Goal: Feedback & Contribution: Leave review/rating

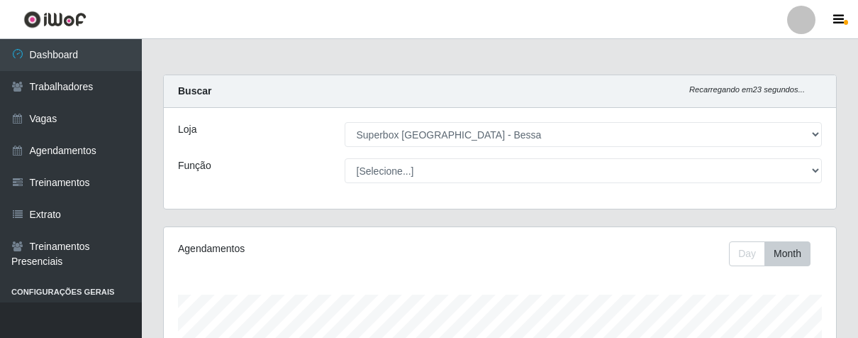
select select "206"
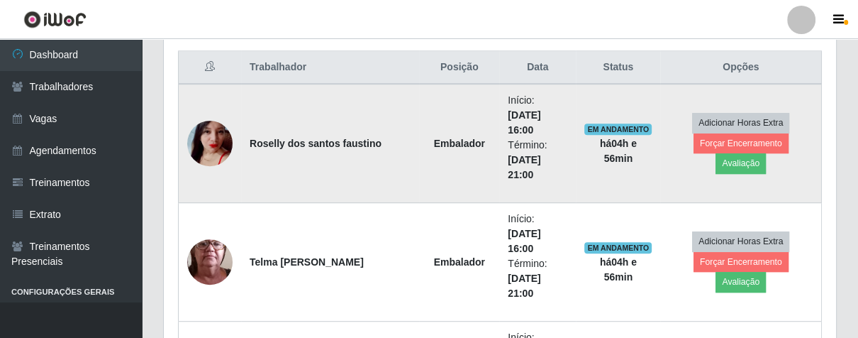
scroll to position [294, 672]
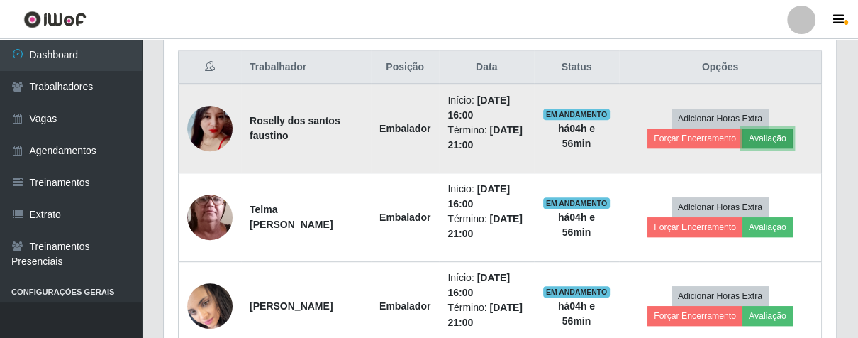
click at [766, 128] on button "Avaliação" at bounding box center [767, 138] width 50 height 20
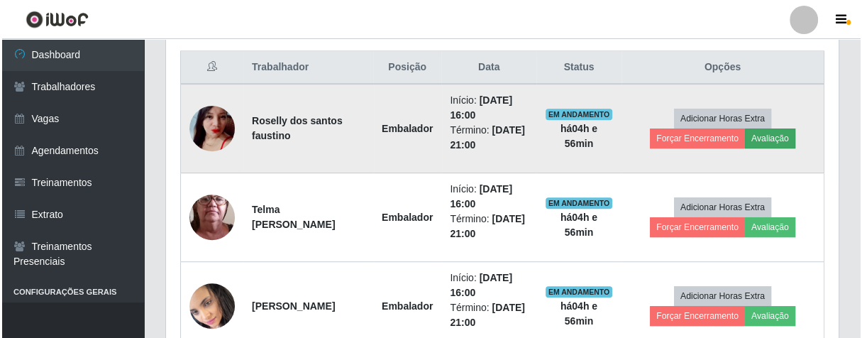
scroll to position [294, 664]
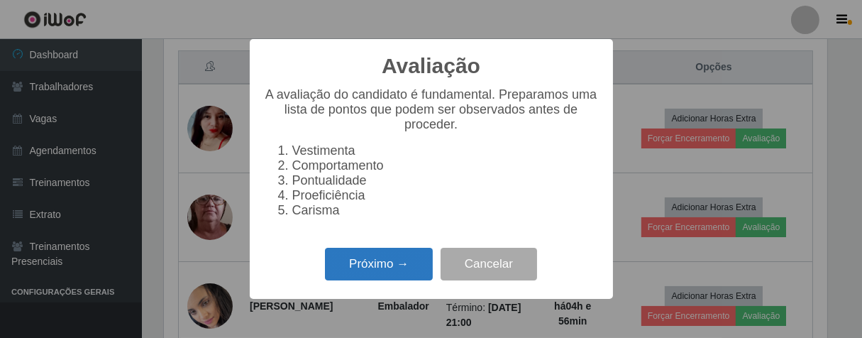
click at [402, 272] on button "Próximo →" at bounding box center [379, 263] width 108 height 33
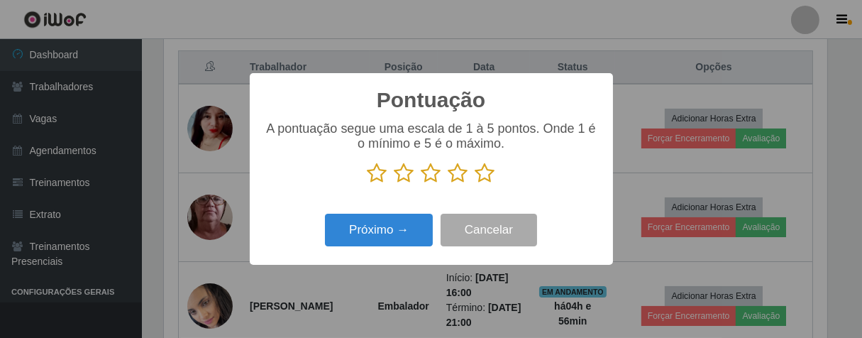
drag, startPoint x: 483, startPoint y: 176, endPoint x: 419, endPoint y: 210, distance: 72.3
click at [481, 176] on icon at bounding box center [485, 172] width 20 height 21
click at [475, 184] on input "radio" at bounding box center [475, 184] width 0 height 0
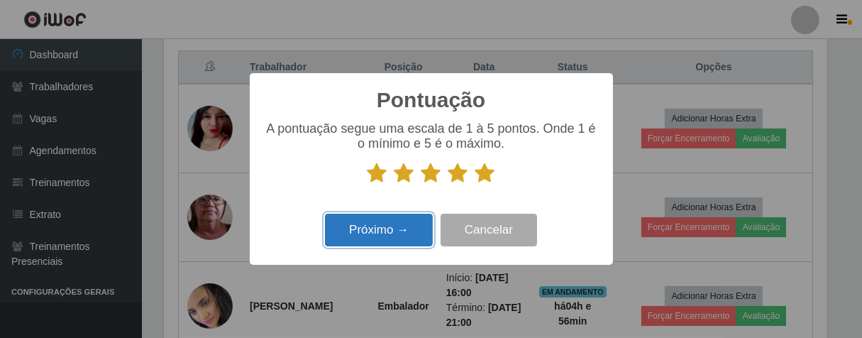
click at [404, 231] on button "Próximo →" at bounding box center [379, 229] width 108 height 33
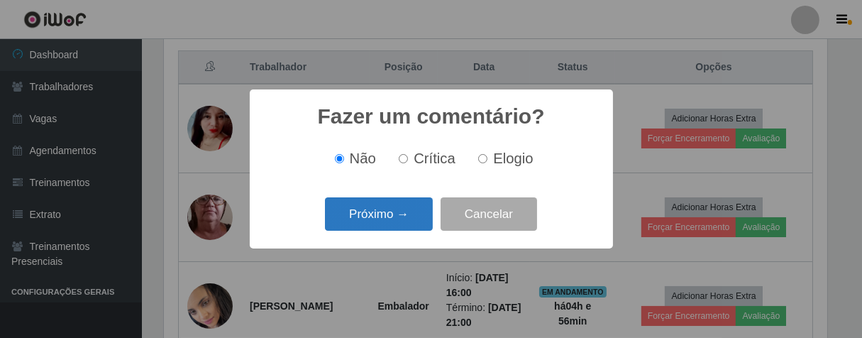
click at [412, 213] on button "Próximo →" at bounding box center [379, 213] width 108 height 33
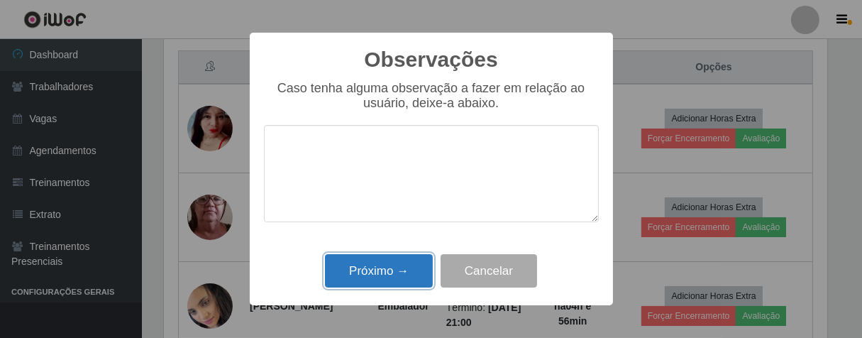
click at [394, 272] on button "Próximo →" at bounding box center [379, 270] width 108 height 33
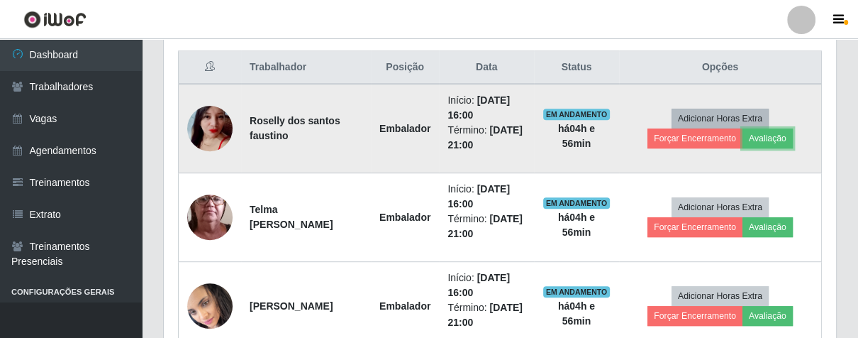
scroll to position [294, 672]
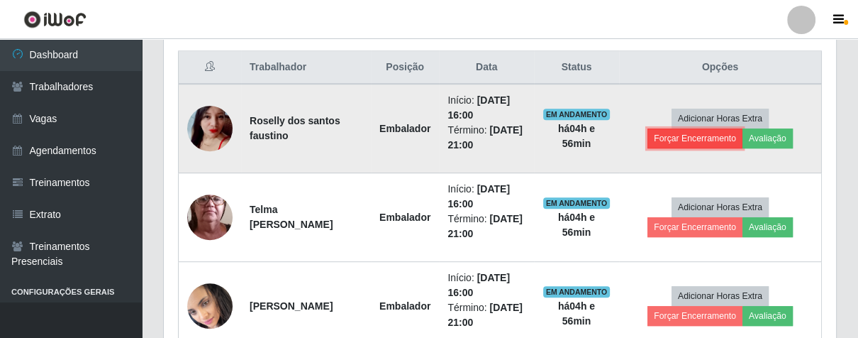
click at [686, 131] on button "Forçar Encerramento" at bounding box center [694, 138] width 95 height 20
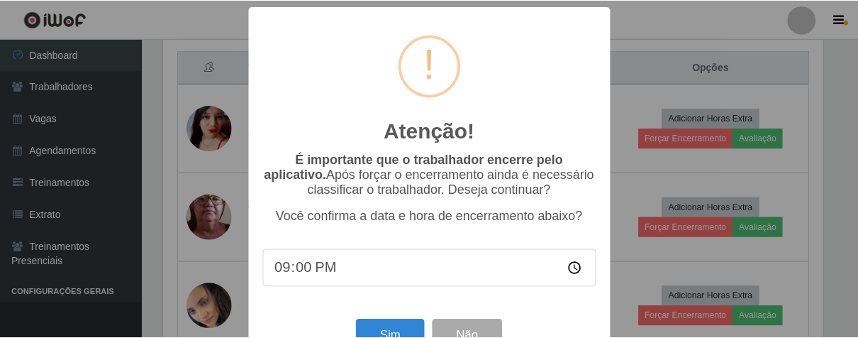
scroll to position [49, 0]
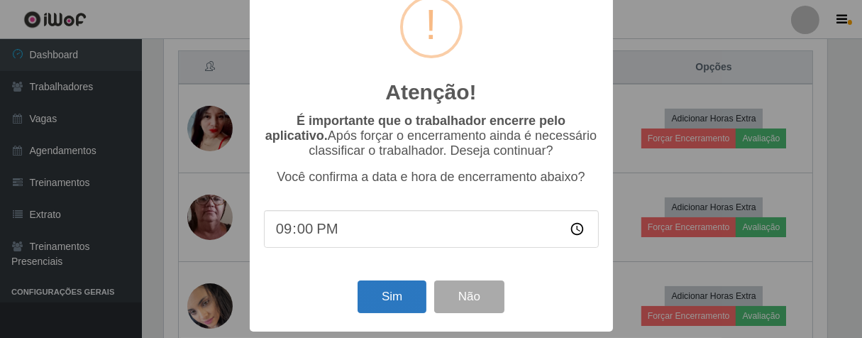
click at [385, 312] on div "Sim Não" at bounding box center [431, 296] width 335 height 40
click at [396, 289] on button "Sim" at bounding box center [391, 296] width 69 height 33
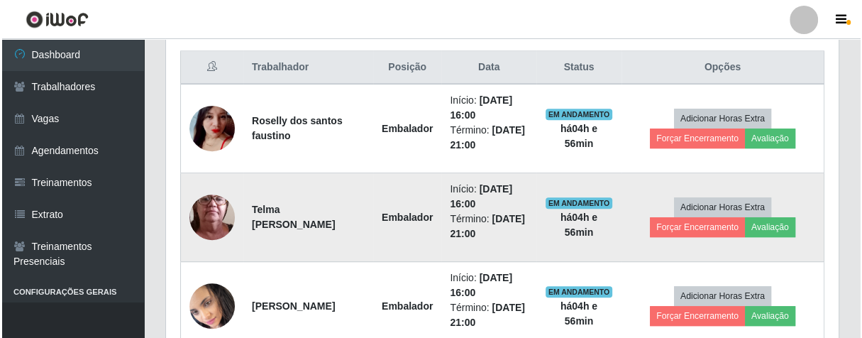
scroll to position [294, 664]
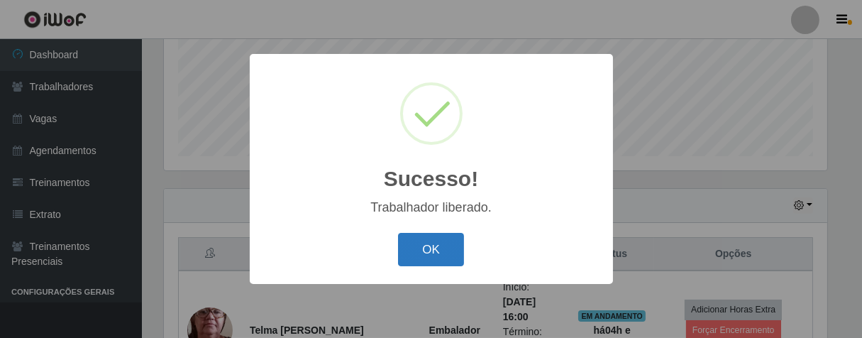
click at [428, 242] on button "OK" at bounding box center [431, 249] width 66 height 33
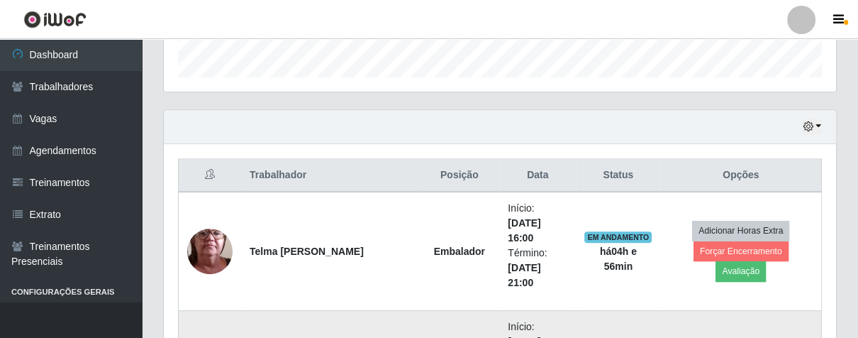
scroll to position [294, 672]
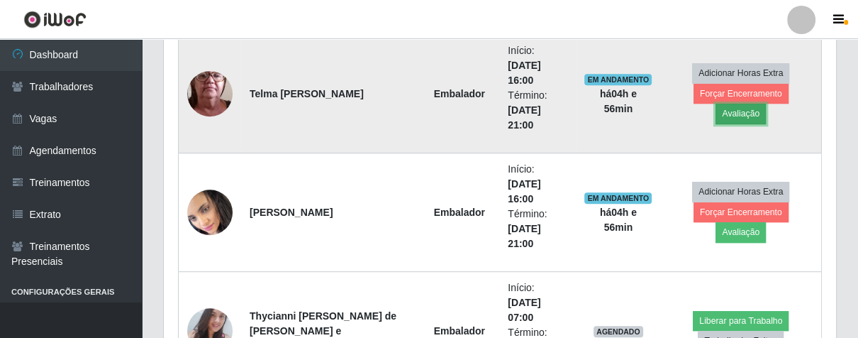
click at [766, 104] on button "Avaliação" at bounding box center [740, 114] width 50 height 20
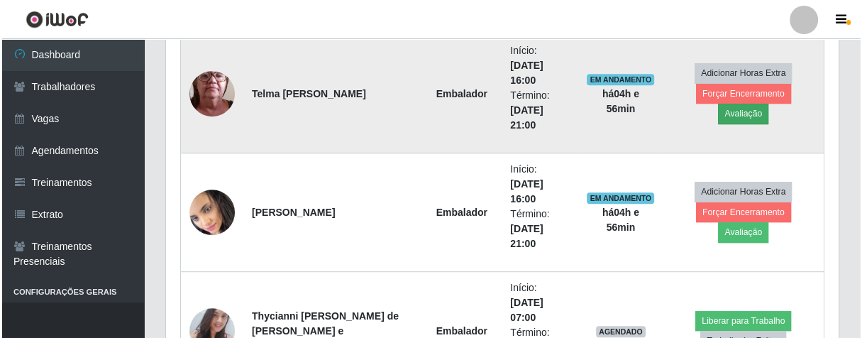
scroll to position [294, 664]
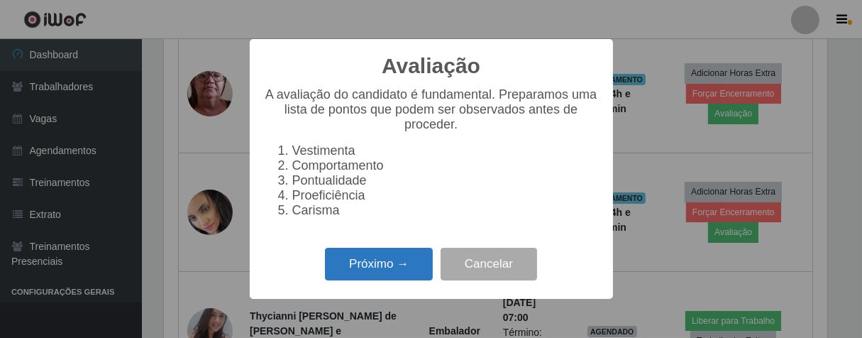
click at [396, 262] on button "Próximo →" at bounding box center [379, 263] width 108 height 33
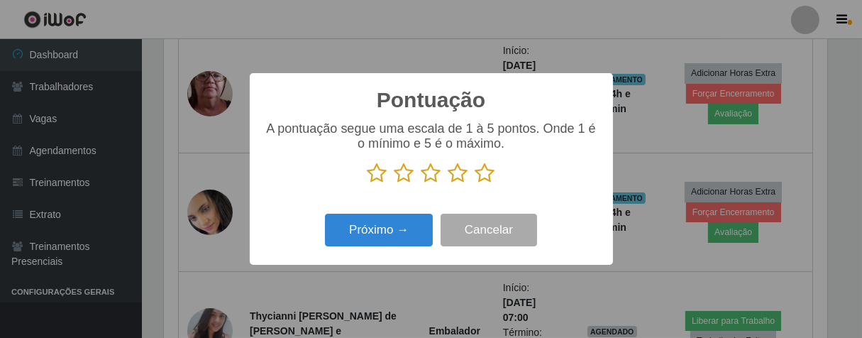
scroll to position [708820, 708451]
click at [479, 174] on icon at bounding box center [485, 172] width 20 height 21
click at [475, 184] on input "radio" at bounding box center [475, 184] width 0 height 0
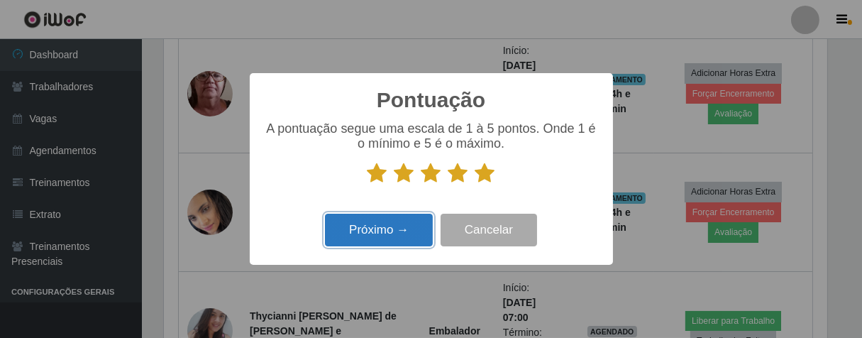
click at [413, 218] on button "Próximo →" at bounding box center [379, 229] width 108 height 33
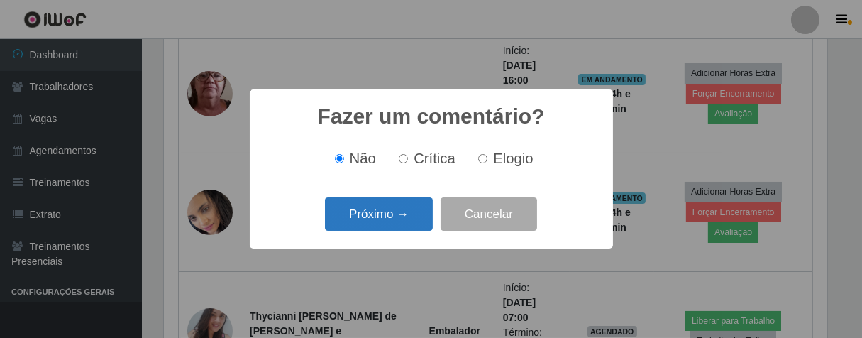
click at [406, 218] on button "Próximo →" at bounding box center [379, 213] width 108 height 33
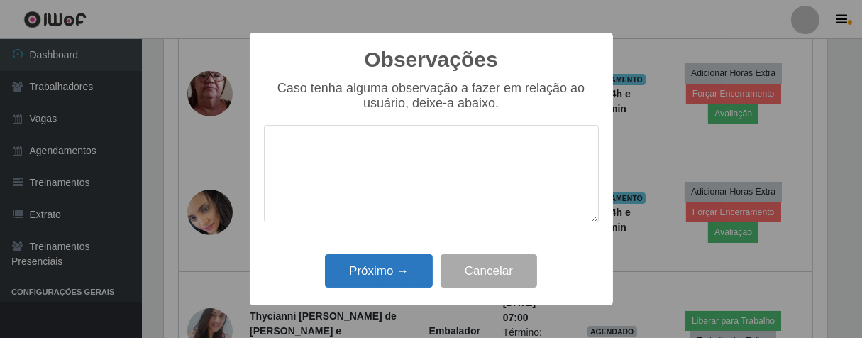
click at [410, 255] on div "Próximo → Cancelar" at bounding box center [431, 270] width 335 height 40
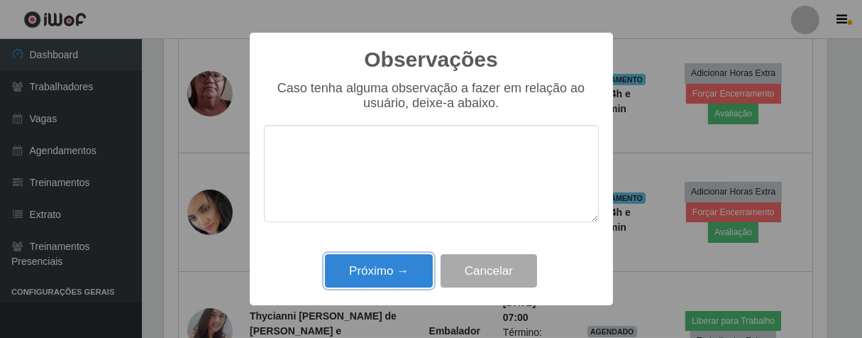
drag, startPoint x: 374, startPoint y: 275, endPoint x: 385, endPoint y: 265, distance: 14.5
click at [375, 274] on button "Próximo →" at bounding box center [379, 270] width 108 height 33
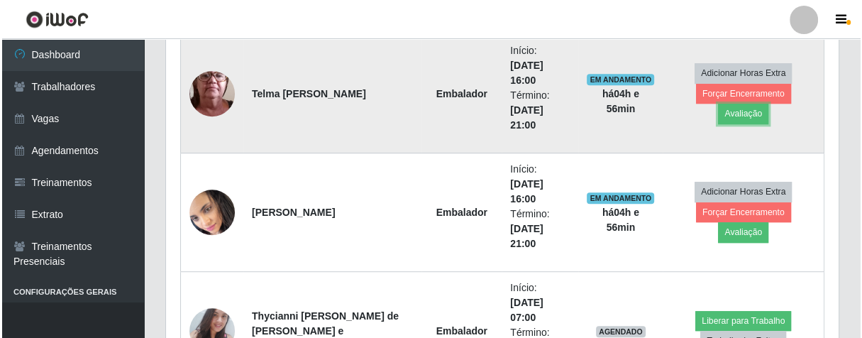
scroll to position [294, 672]
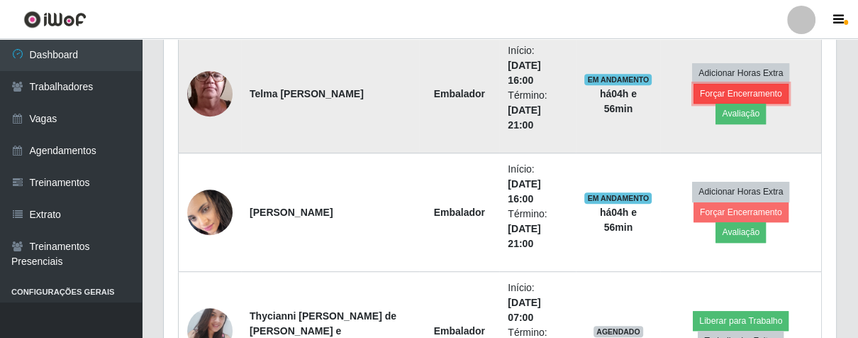
click at [695, 104] on button "Forçar Encerramento" at bounding box center [741, 94] width 95 height 20
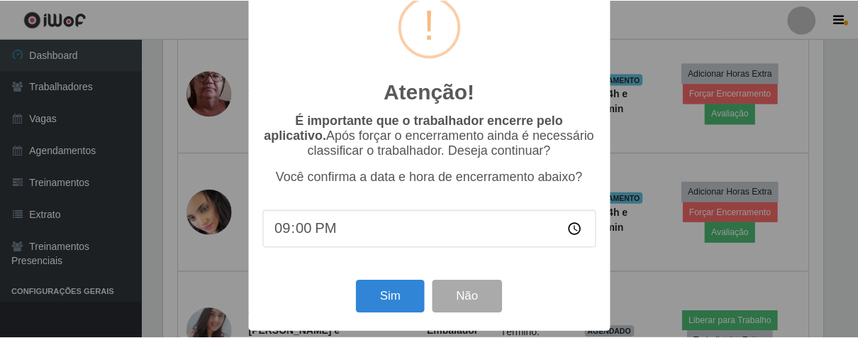
scroll to position [528, 0]
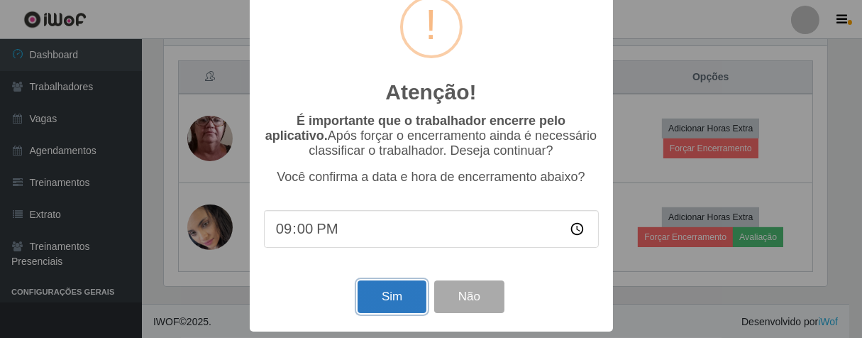
click at [379, 288] on button "Sim" at bounding box center [391, 296] width 69 height 33
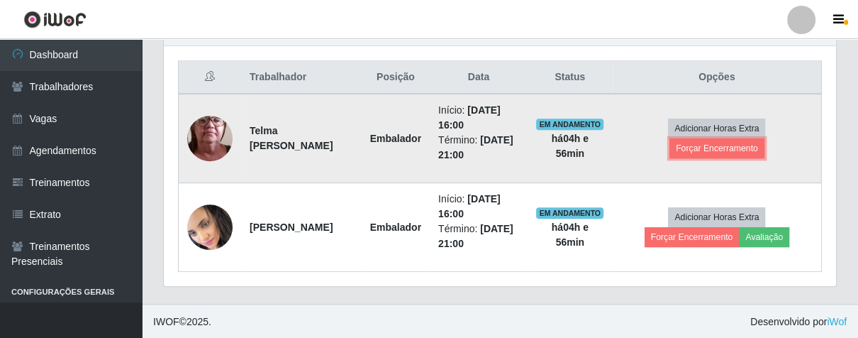
scroll to position [0, 0]
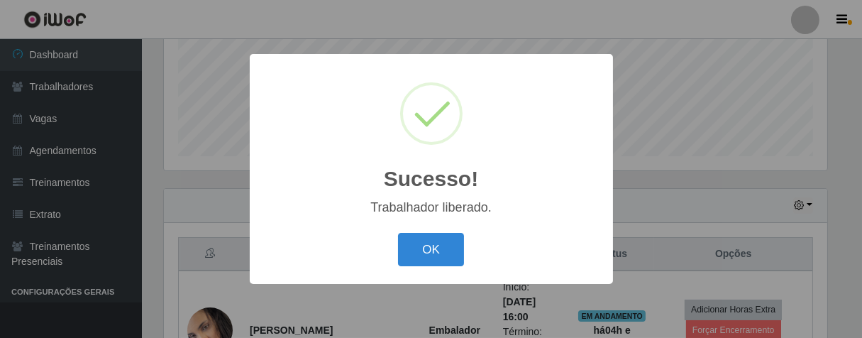
drag, startPoint x: 426, startPoint y: 241, endPoint x: 527, endPoint y: 176, distance: 120.0
click at [427, 241] on button "OK" at bounding box center [431, 249] width 66 height 33
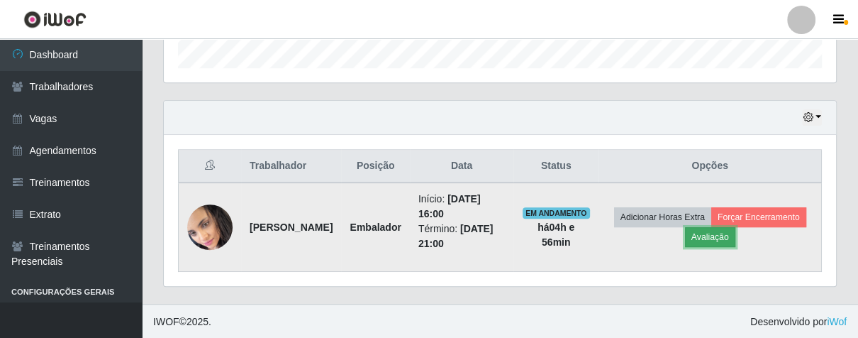
click at [735, 231] on button "Avaliação" at bounding box center [710, 237] width 50 height 20
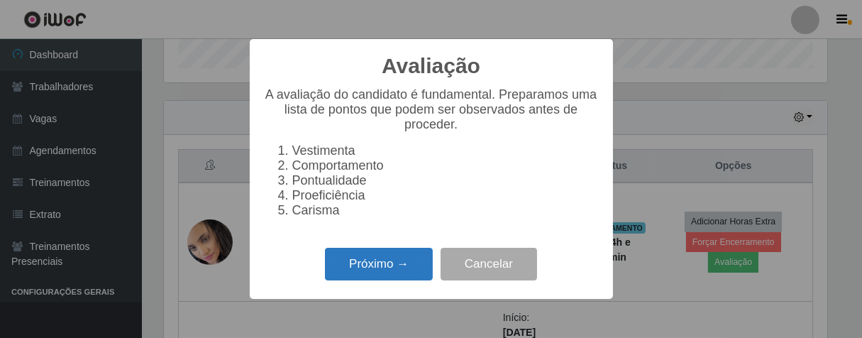
click at [390, 274] on button "Próximo →" at bounding box center [379, 263] width 108 height 33
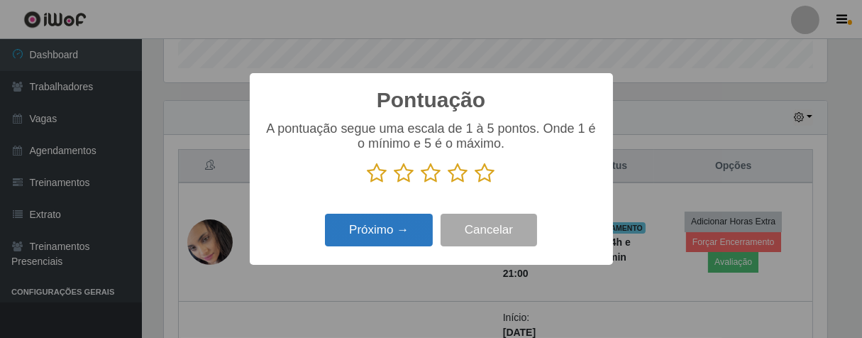
drag, startPoint x: 490, startPoint y: 179, endPoint x: 396, endPoint y: 218, distance: 102.1
click at [487, 179] on icon at bounding box center [485, 172] width 20 height 21
click at [475, 184] on input "radio" at bounding box center [475, 184] width 0 height 0
click at [386, 230] on button "Próximo →" at bounding box center [379, 229] width 108 height 33
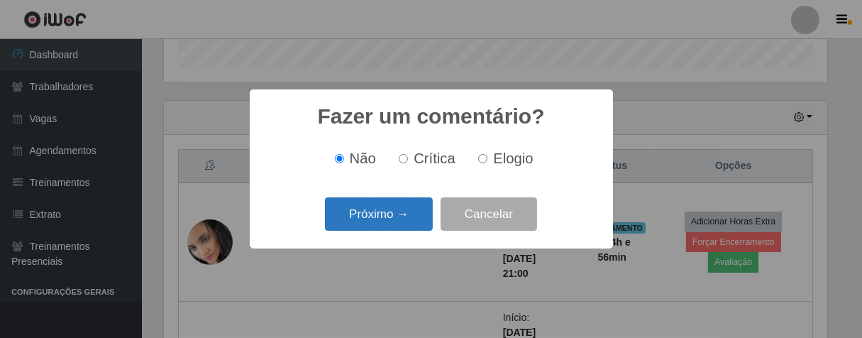
click at [407, 215] on button "Próximo →" at bounding box center [379, 213] width 108 height 33
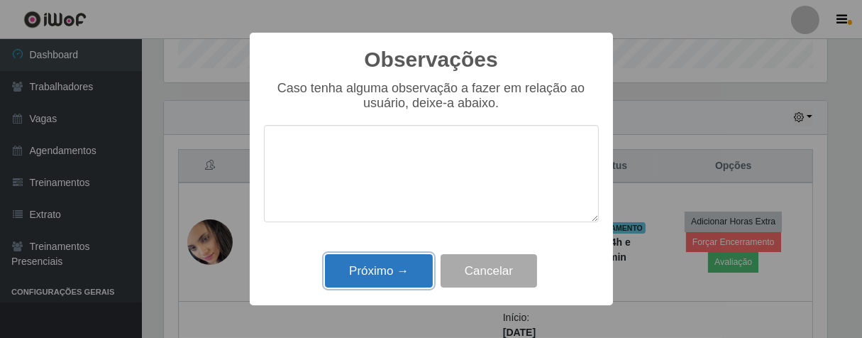
click at [413, 264] on button "Próximo →" at bounding box center [379, 270] width 108 height 33
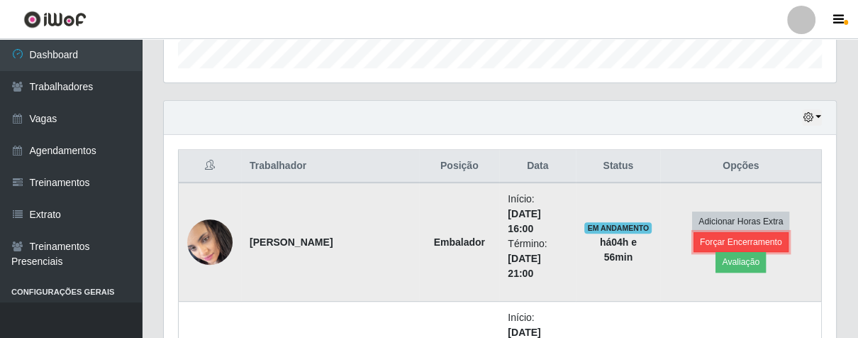
click at [694, 248] on button "Forçar Encerramento" at bounding box center [741, 242] width 95 height 20
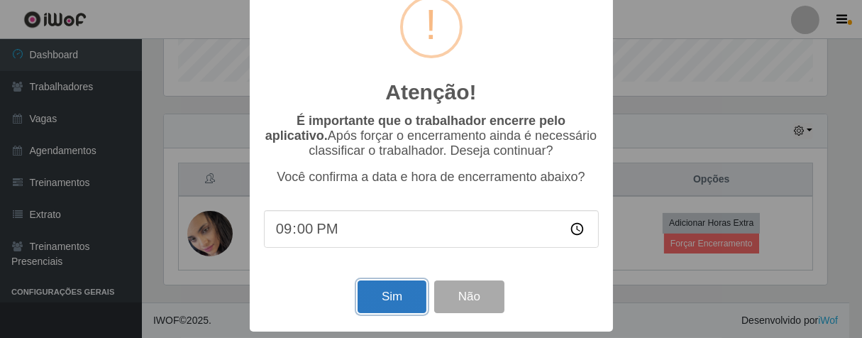
click at [401, 285] on button "Sim" at bounding box center [391, 296] width 69 height 33
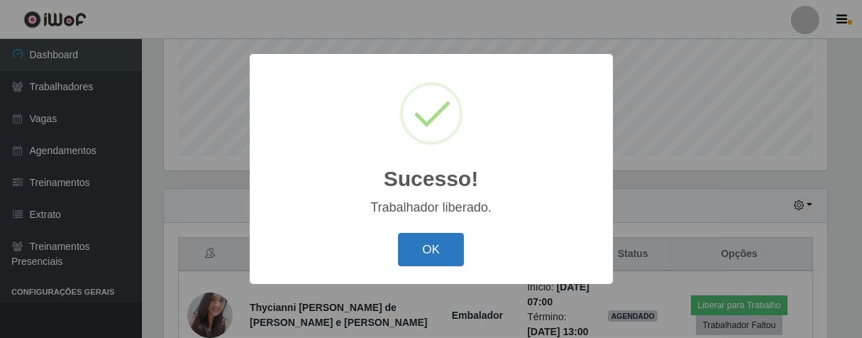
click at [447, 252] on button "OK" at bounding box center [431, 249] width 66 height 33
